Goal: Check status: Check status

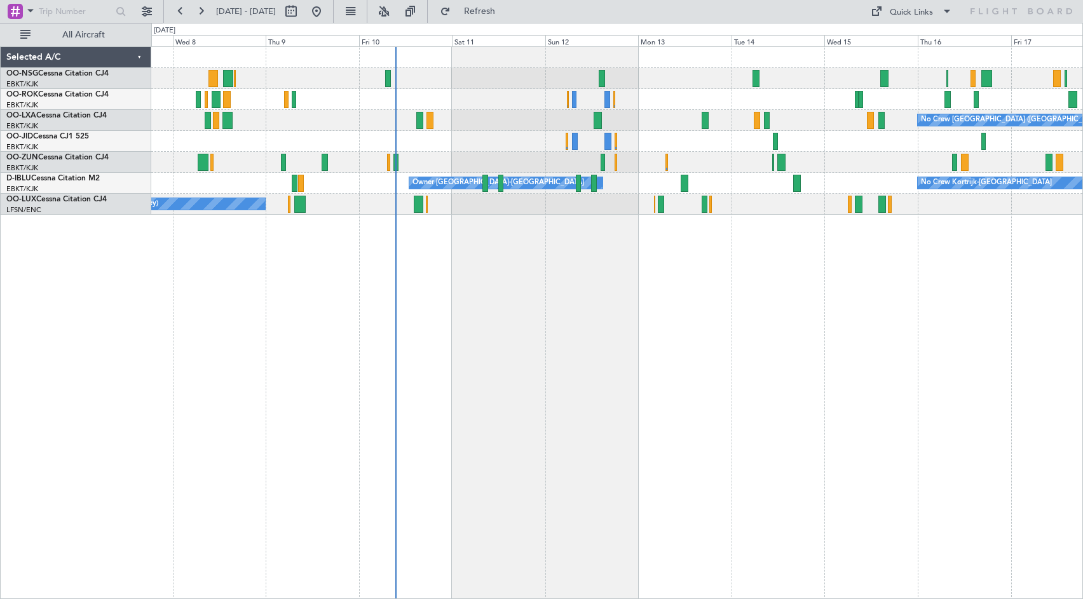
click at [654, 264] on div "No Crew [GEOGRAPHIC_DATA] ([GEOGRAPHIC_DATA] National) Planned Maint [GEOGRAPHI…" at bounding box center [616, 322] width 931 height 553
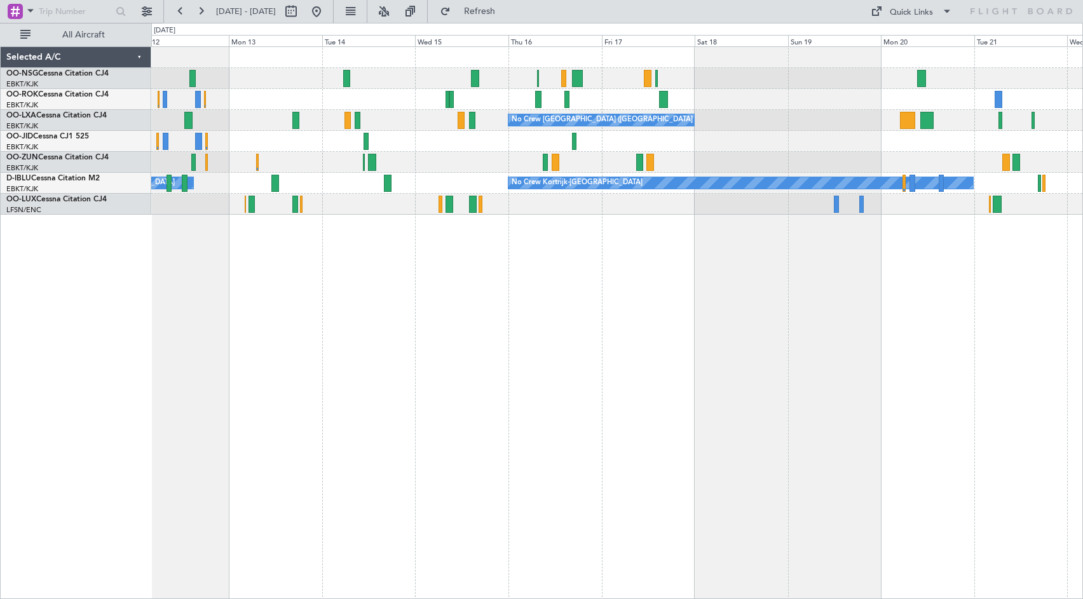
click at [415, 140] on div "No Crew" at bounding box center [616, 141] width 931 height 21
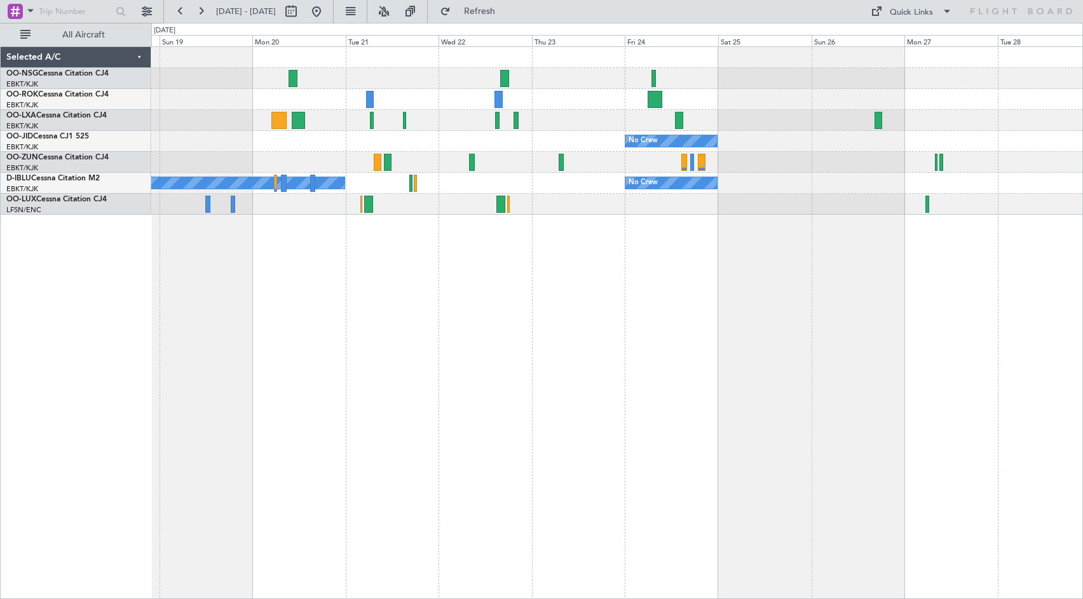
click at [337, 142] on div "No Crew" at bounding box center [616, 141] width 931 height 21
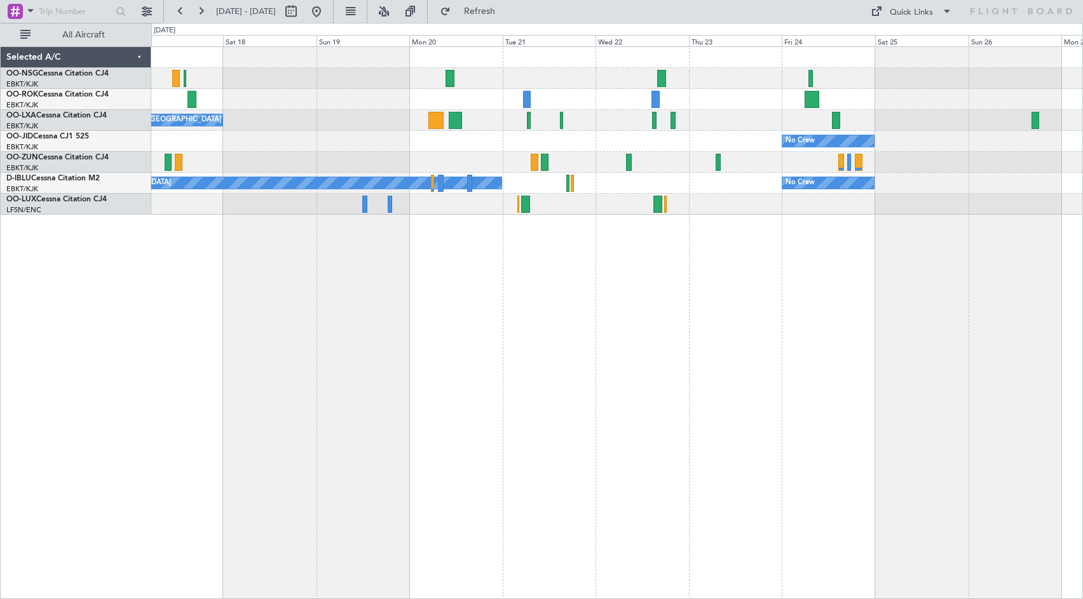
click at [547, 150] on div "No Crew" at bounding box center [616, 141] width 931 height 21
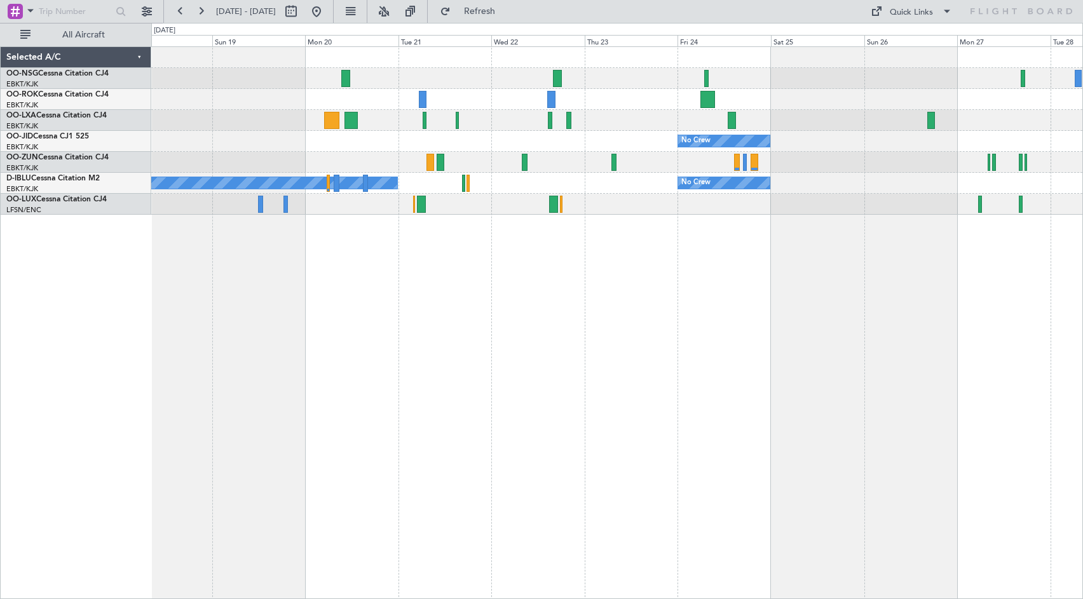
click at [699, 84] on div "No Crew [GEOGRAPHIC_DATA] ([GEOGRAPHIC_DATA] National) No Crew No Crew Kortrijk…" at bounding box center [616, 131] width 931 height 168
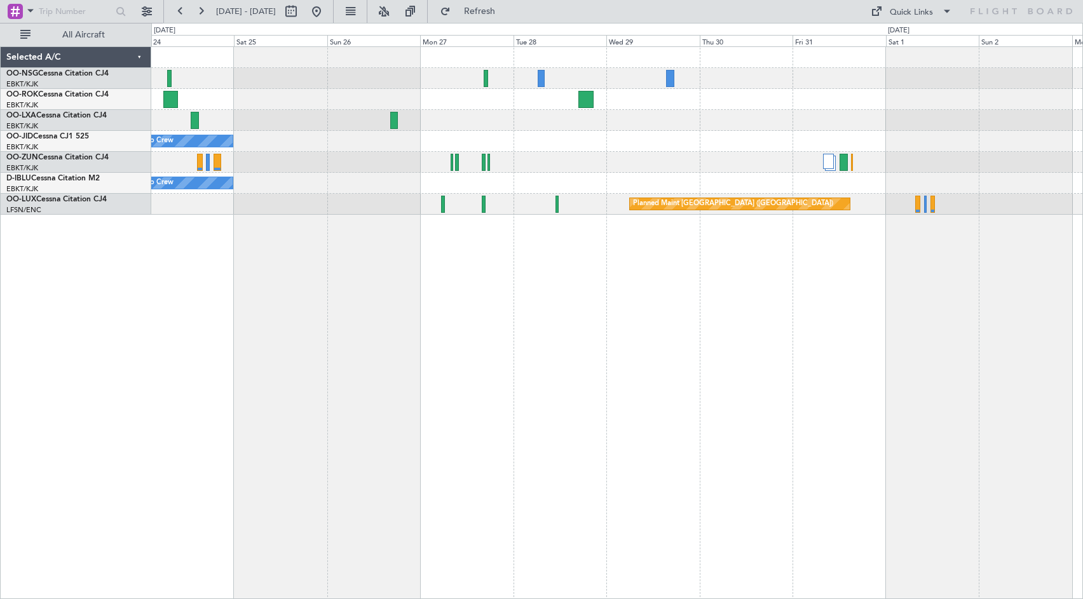
click at [508, 180] on div "No Crew Planned Maint [GEOGRAPHIC_DATA] ([GEOGRAPHIC_DATA])" at bounding box center [616, 183] width 931 height 21
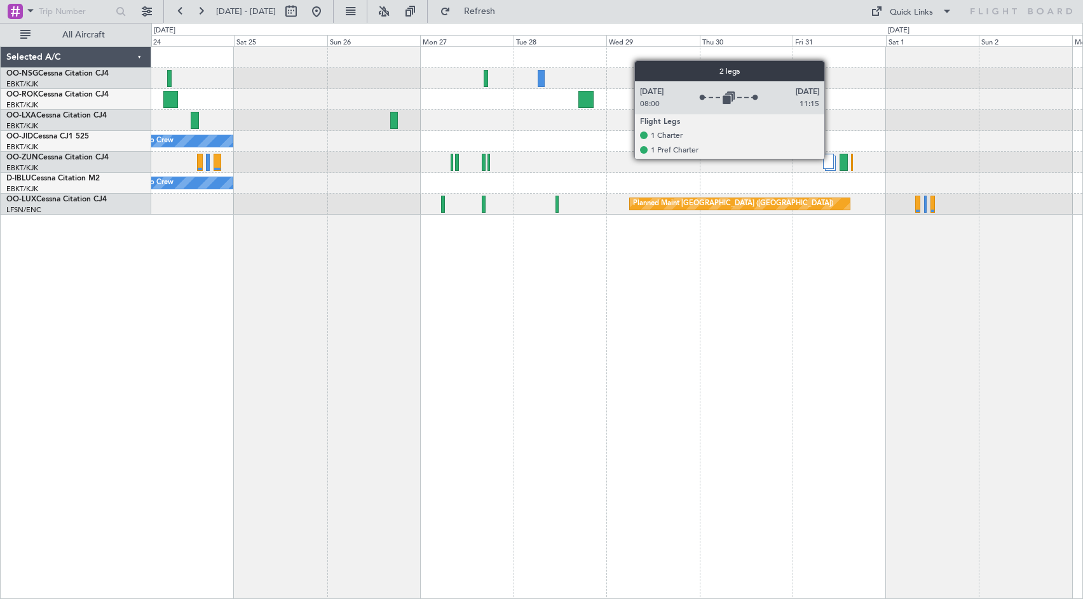
click at [830, 158] on div at bounding box center [828, 161] width 11 height 15
click at [832, 161] on div at bounding box center [828, 161] width 11 height 15
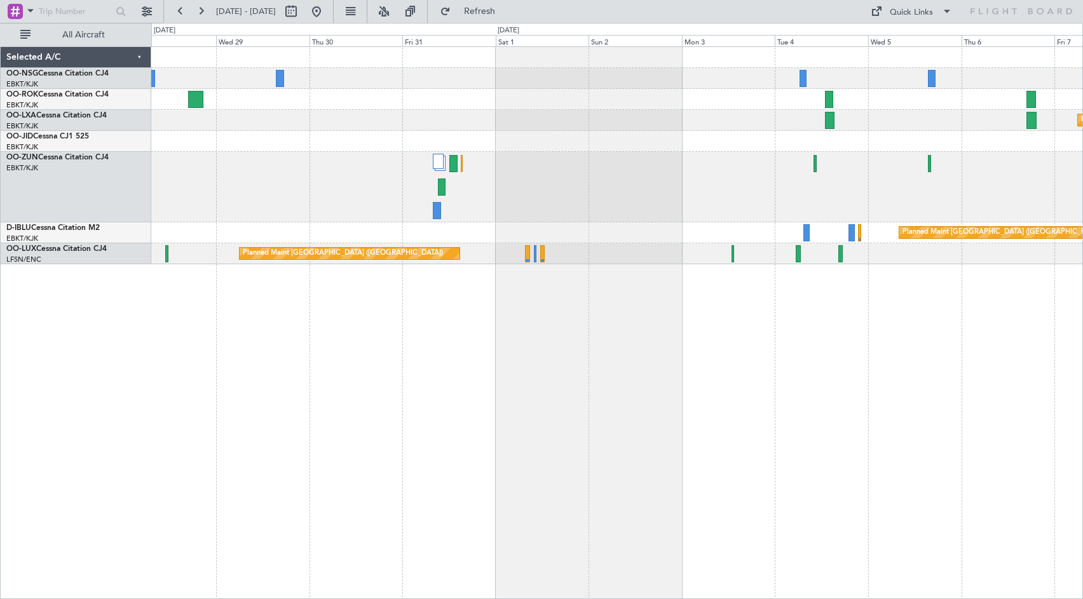
click at [428, 137] on div "Planned Maint Kortrijk-[GEOGRAPHIC_DATA] Planned Maint [GEOGRAPHIC_DATA] ([GEOG…" at bounding box center [616, 155] width 931 height 217
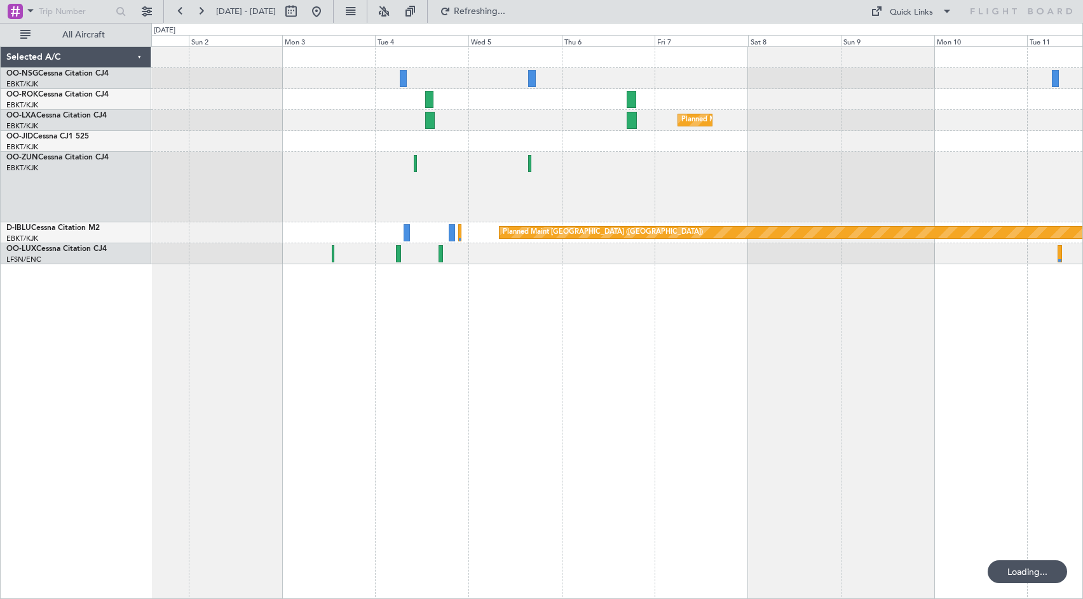
click at [578, 189] on div at bounding box center [616, 187] width 931 height 71
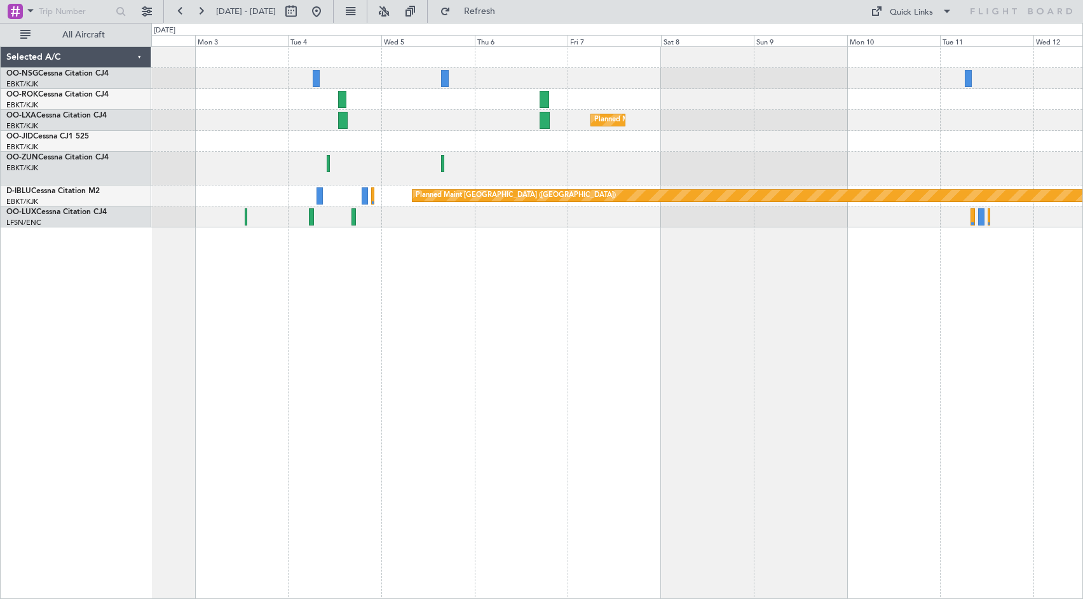
click at [779, 116] on div "Planned Maint Kortrijk-[GEOGRAPHIC_DATA]" at bounding box center [616, 120] width 931 height 21
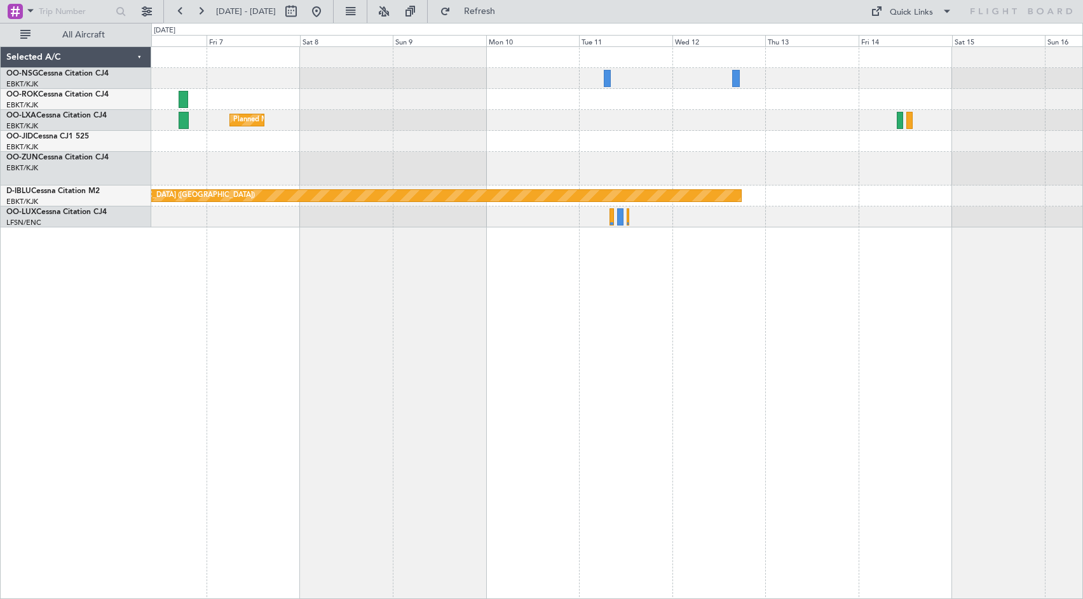
click at [638, 157] on div at bounding box center [616, 169] width 931 height 34
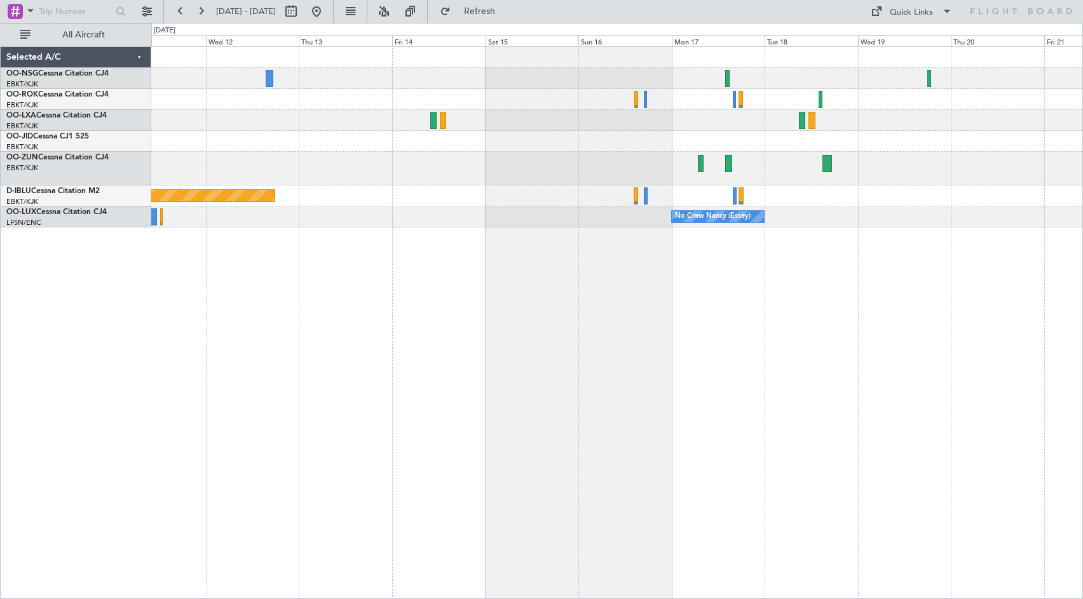
click at [540, 138] on div "Planned Maint [GEOGRAPHIC_DATA] ([GEOGRAPHIC_DATA]) No Crew [PERSON_NAME] ([PER…" at bounding box center [616, 137] width 931 height 180
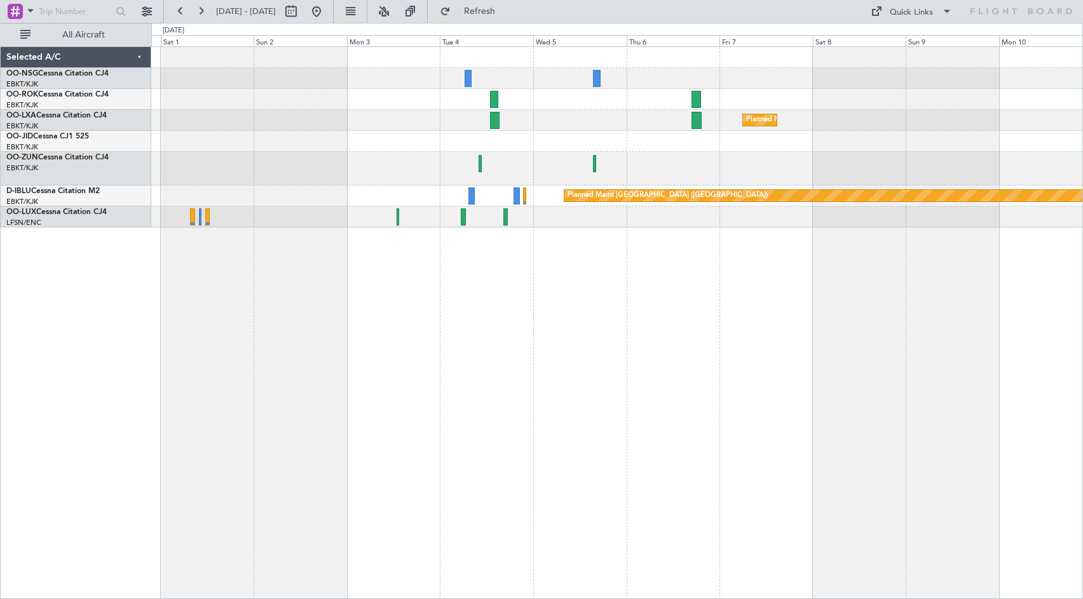
click at [945, 314] on div "Planned Maint Kortrijk-[GEOGRAPHIC_DATA] Planned Maint [GEOGRAPHIC_DATA] ([GEOG…" at bounding box center [616, 322] width 931 height 553
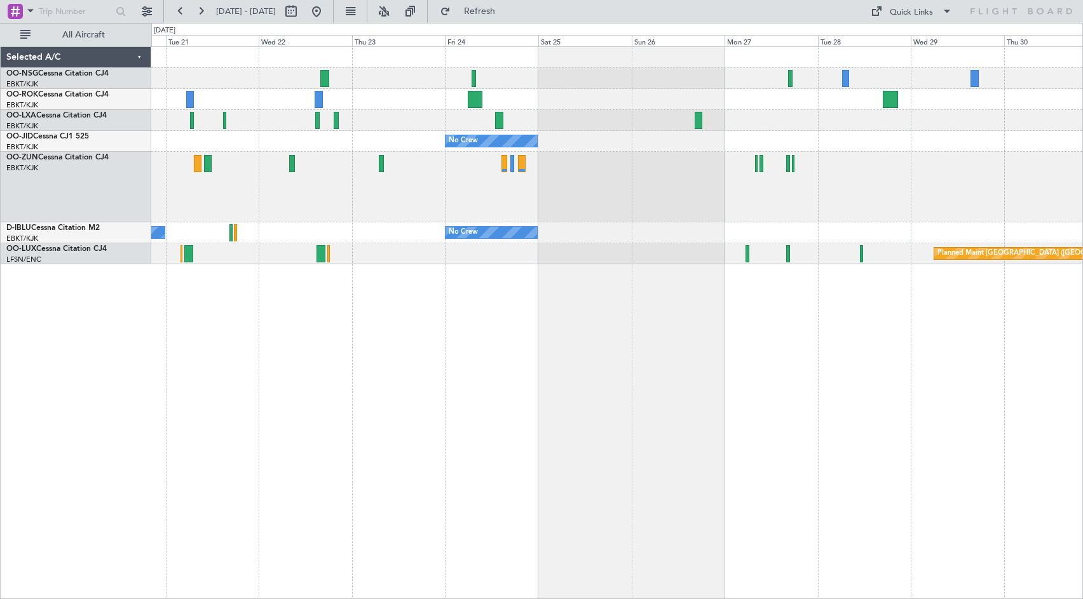
click at [913, 334] on div "No Crew No Crew No Crew Kortrijk-[GEOGRAPHIC_DATA] Planned Maint [GEOGRAPHIC_DA…" at bounding box center [616, 322] width 931 height 553
click at [962, 342] on div "No Crew No Crew No Crew Kortrijk-[GEOGRAPHIC_DATA] Planned Maint [GEOGRAPHIC_DA…" at bounding box center [616, 322] width 931 height 553
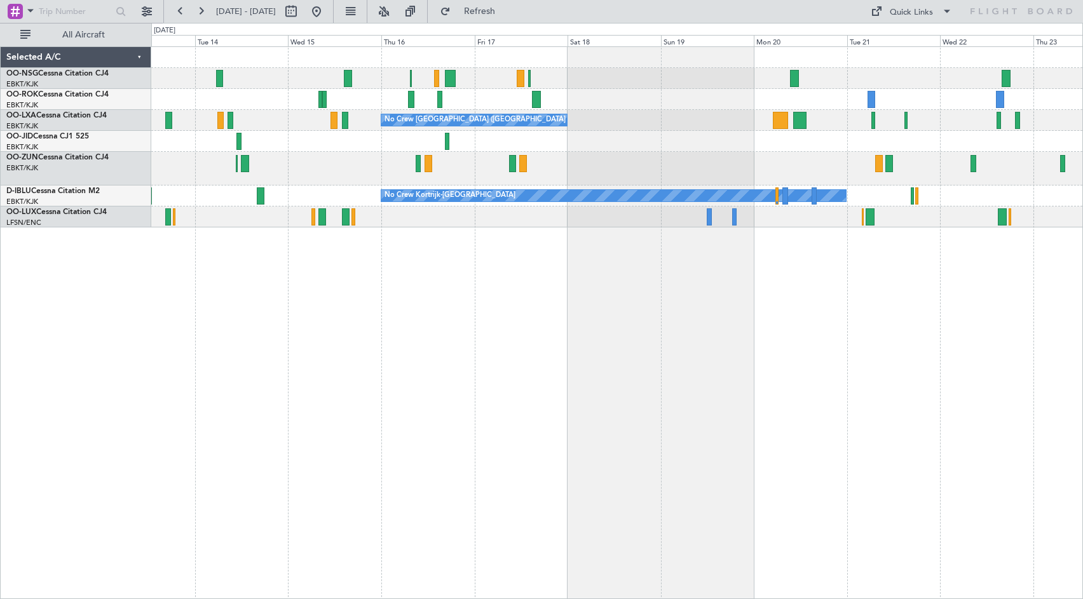
click at [1041, 328] on div "No Crew [GEOGRAPHIC_DATA] ([GEOGRAPHIC_DATA] National) No Crew No Crew Kortrijk…" at bounding box center [616, 322] width 931 height 553
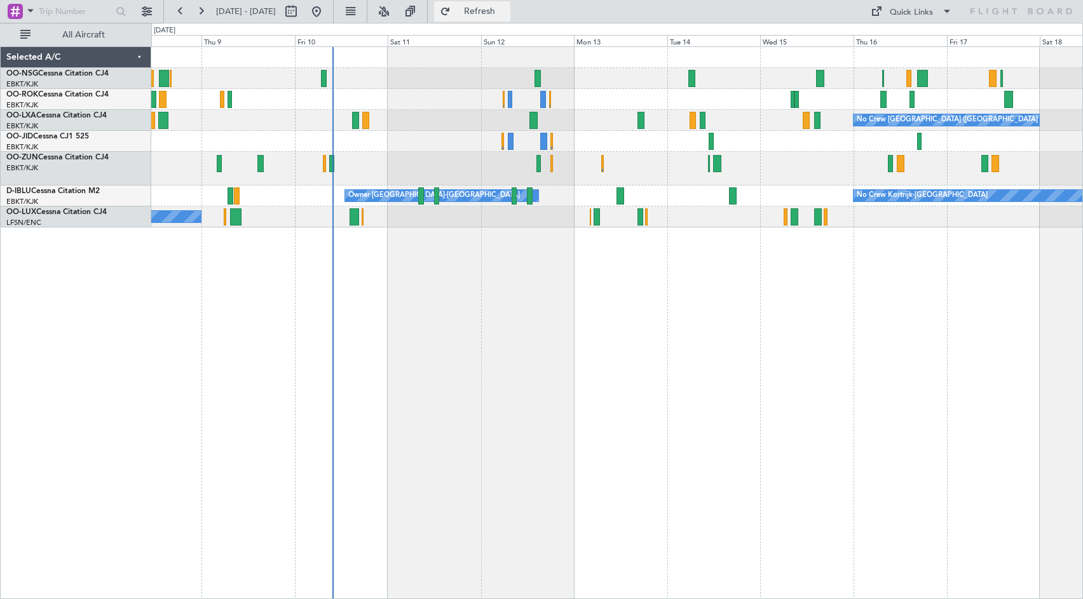
click at [506, 11] on span "Refresh" at bounding box center [479, 11] width 53 height 9
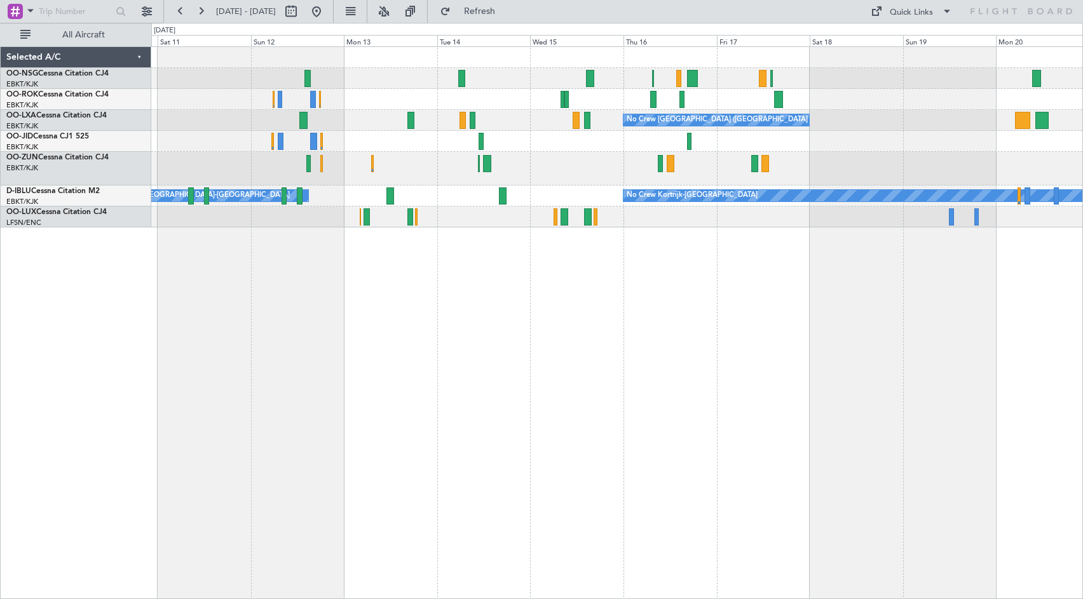
click at [605, 344] on div "No Crew [GEOGRAPHIC_DATA] ([GEOGRAPHIC_DATA] National) No Crew Kortrijk-[GEOGRA…" at bounding box center [616, 322] width 931 height 553
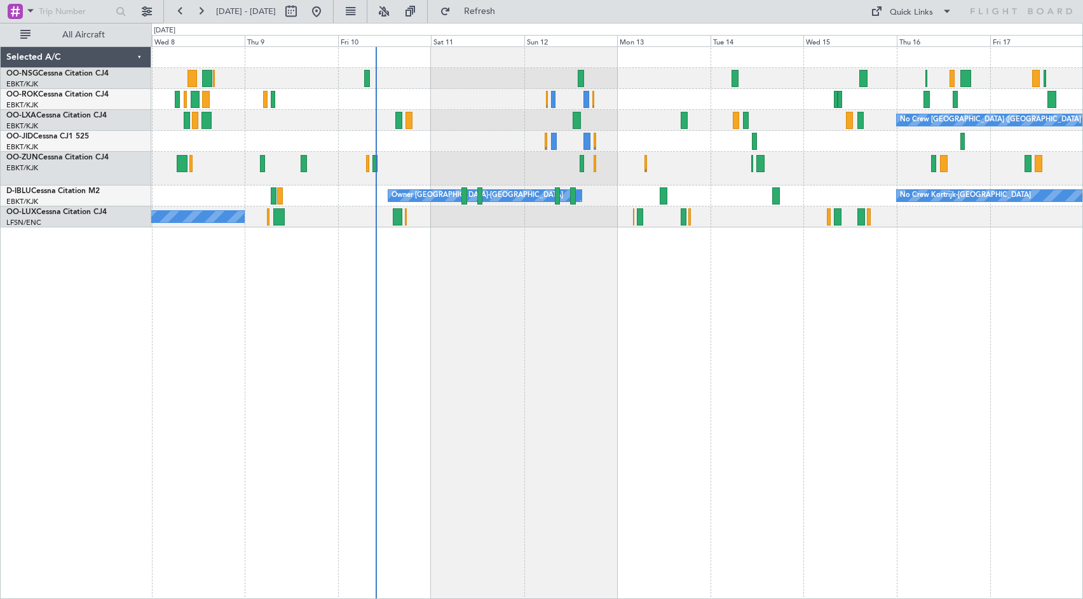
click at [574, 290] on div "No Crew [GEOGRAPHIC_DATA] ([GEOGRAPHIC_DATA] National) Planned Maint [GEOGRAPHI…" at bounding box center [616, 322] width 931 height 553
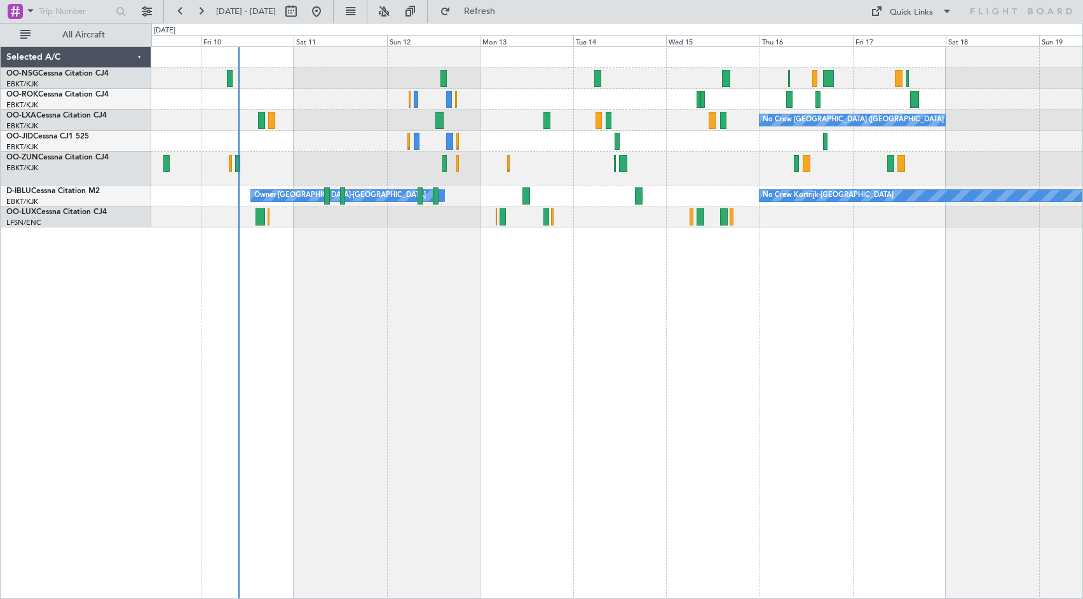
click at [605, 143] on div at bounding box center [616, 141] width 931 height 21
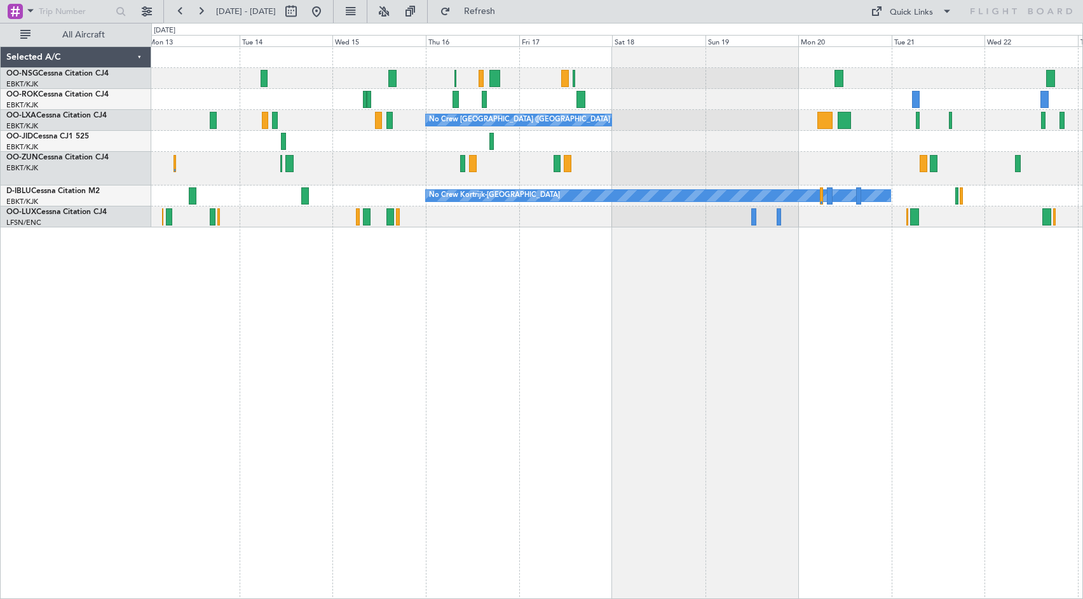
click at [621, 145] on div "No Crew" at bounding box center [616, 141] width 931 height 21
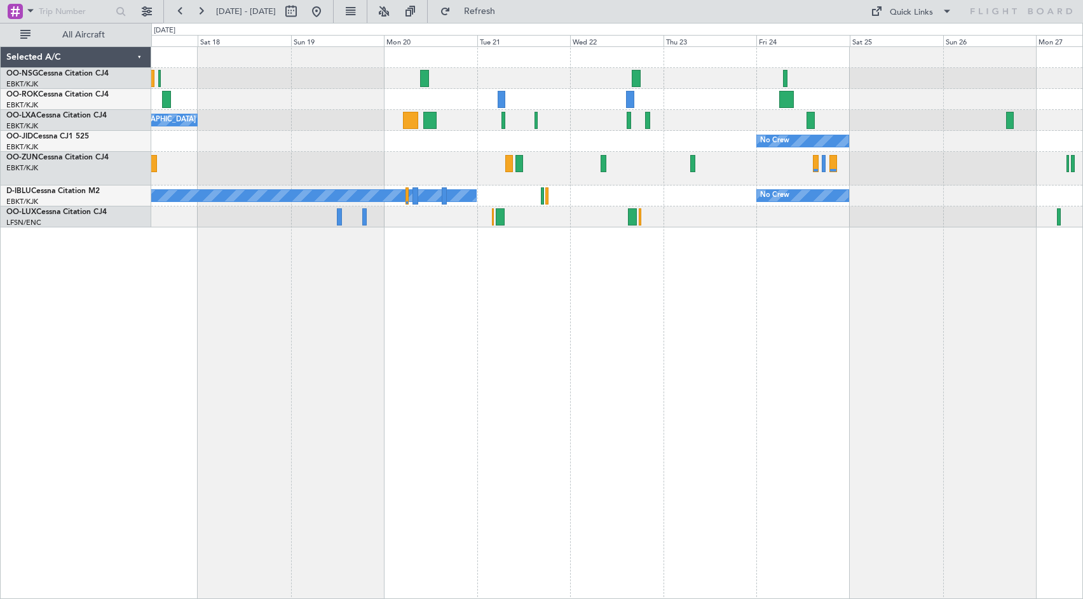
click at [509, 147] on div "No Crew" at bounding box center [616, 141] width 931 height 21
